Goal: Task Accomplishment & Management: Manage account settings

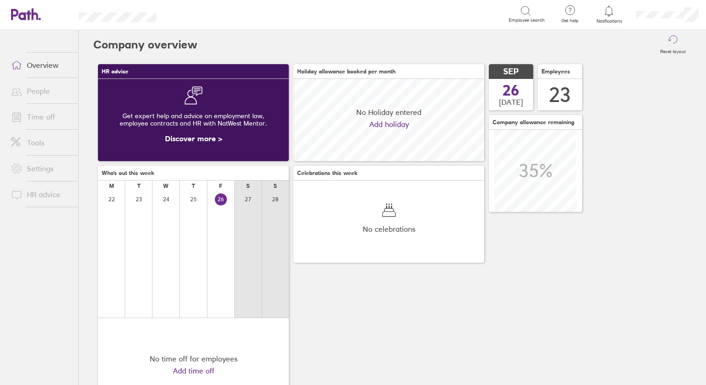
scroll to position [82, 191]
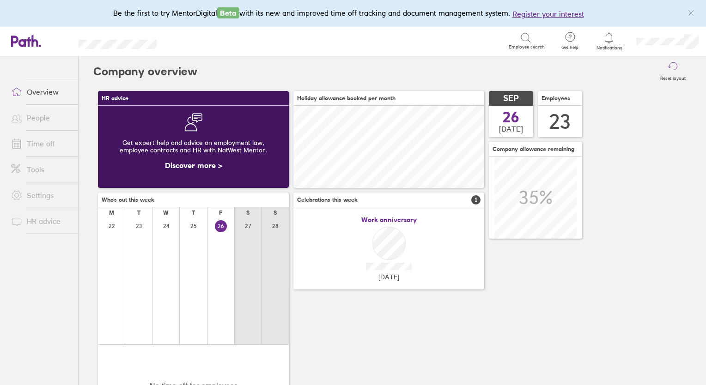
click at [44, 143] on link "Time off" at bounding box center [41, 143] width 74 height 18
